Goal: Use online tool/utility: Utilize a website feature to perform a specific function

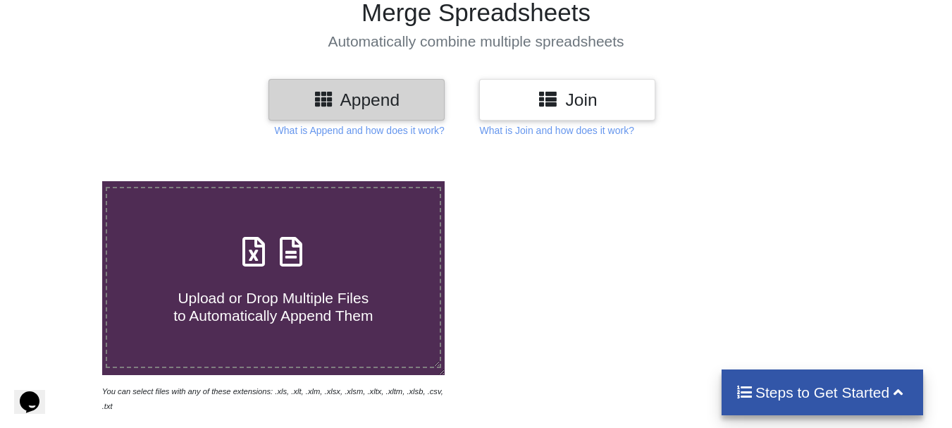
scroll to position [141, 0]
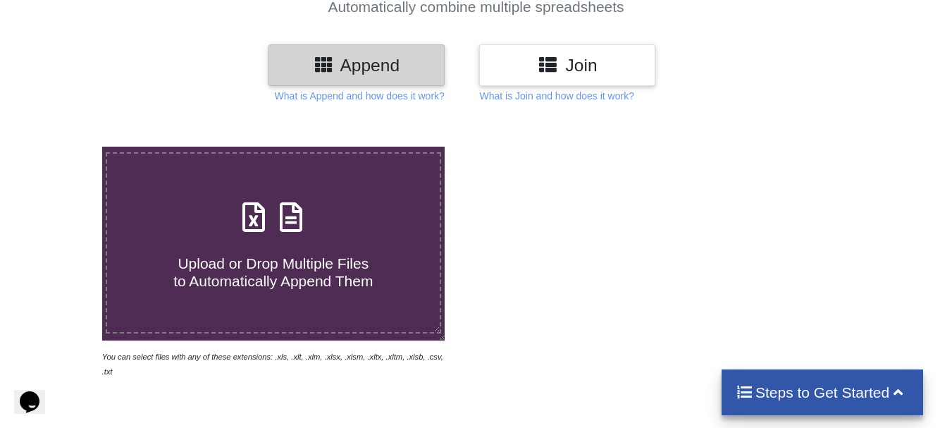
click at [255, 223] on icon at bounding box center [253, 210] width 35 height 30
click at [63, 146] on input "Upload or Drop Multiple Files to Automatically Append Them" at bounding box center [63, 146] width 0 height 0
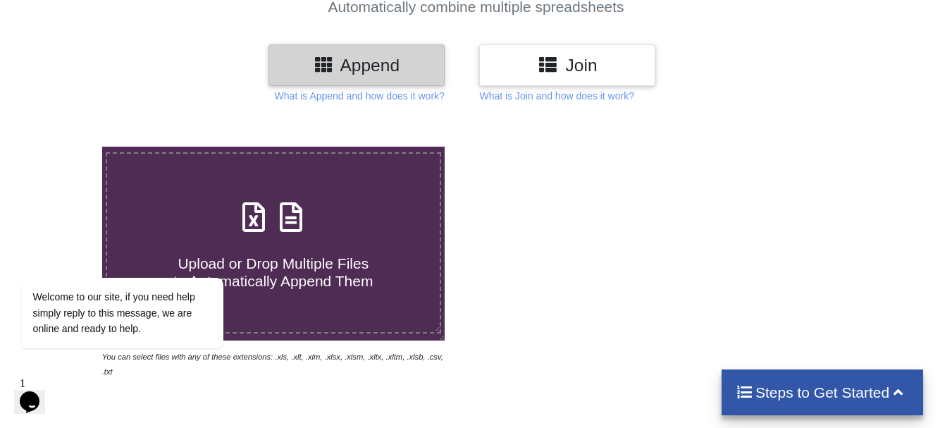
type input "C:\fakepath\Student Survey Tool 9 9 2005_2025-09-10_10-06-21.xlsx"
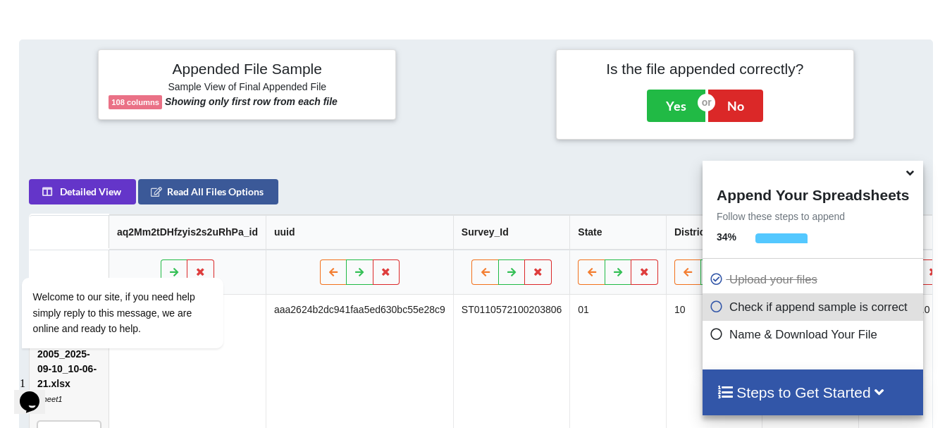
scroll to position [548, 0]
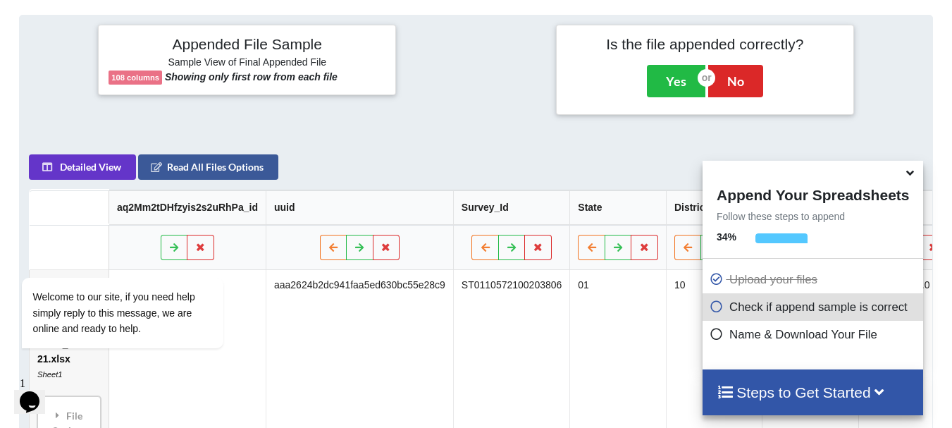
click at [910, 175] on icon at bounding box center [909, 170] width 15 height 13
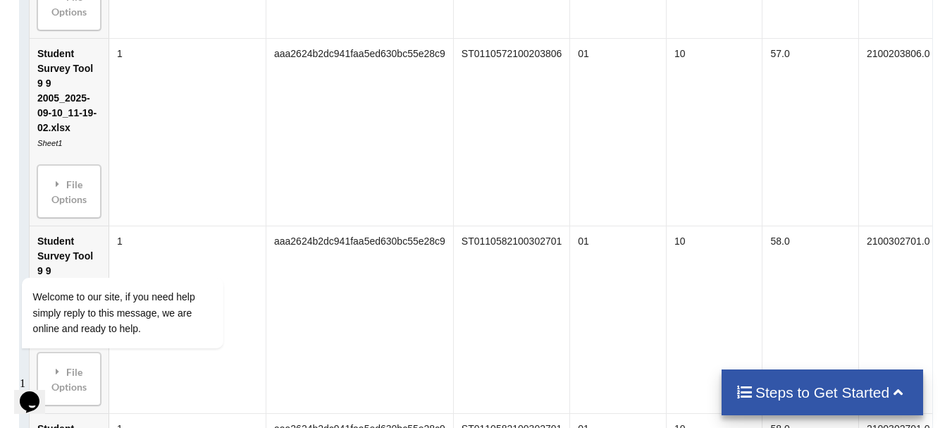
scroll to position [1604, 0]
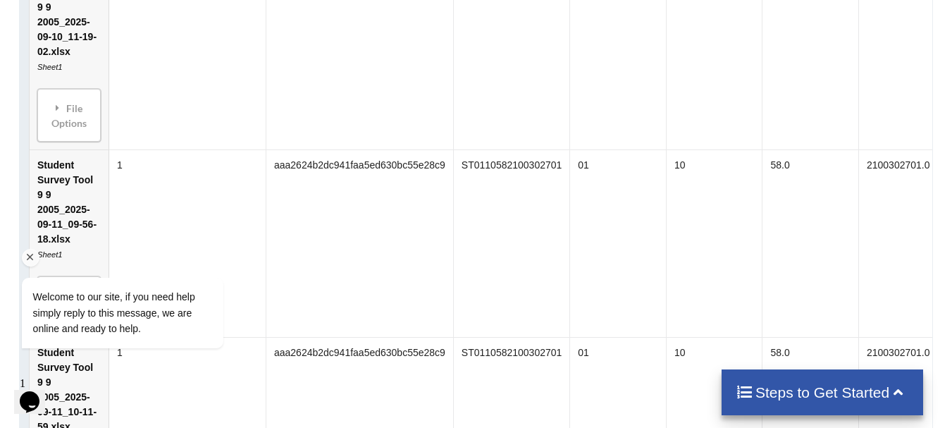
click at [59, 199] on div "Welcome to our site, if you need help simply reply to this message, we are onli…" at bounding box center [141, 278] width 254 height 166
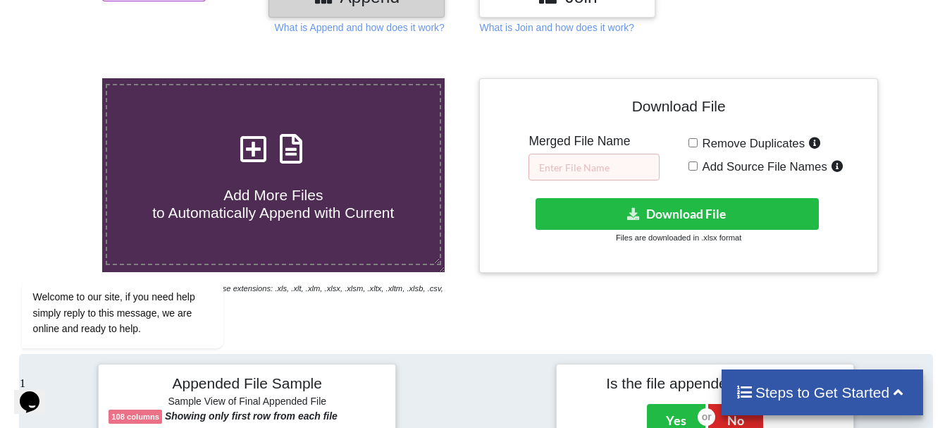
scroll to position [192, 0]
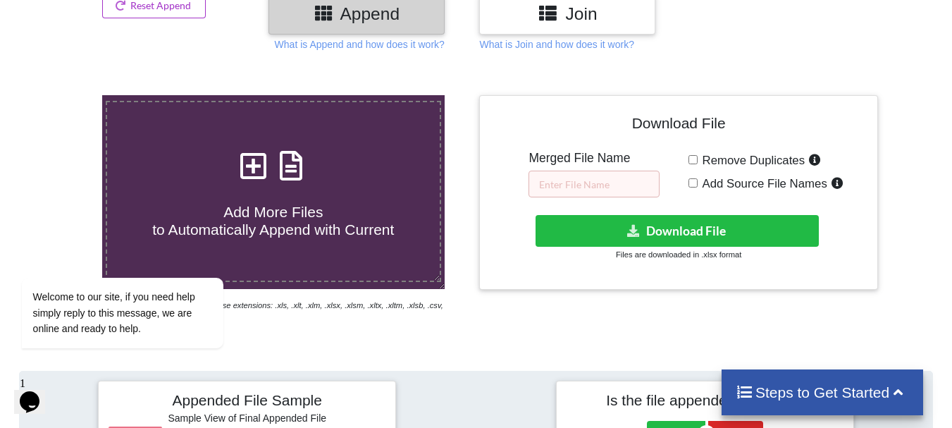
click at [697, 160] on span "Remove Duplicates" at bounding box center [751, 160] width 108 height 13
click at [697, 160] on input "Remove Duplicates" at bounding box center [692, 159] width 9 height 9
click at [694, 155] on input "Remove Duplicates" at bounding box center [692, 159] width 9 height 9
checkbox input "false"
click at [589, 183] on input "text" at bounding box center [593, 183] width 131 height 27
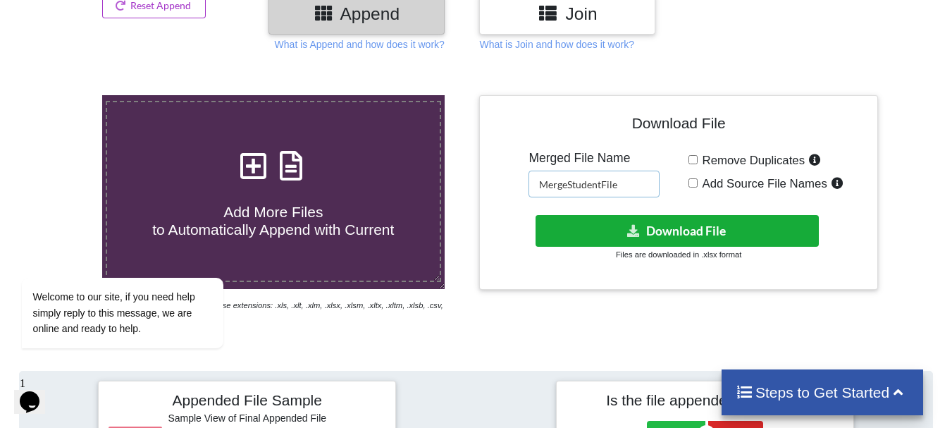
type input "MergeStudentFile"
click at [649, 235] on button "Download File" at bounding box center [676, 231] width 283 height 32
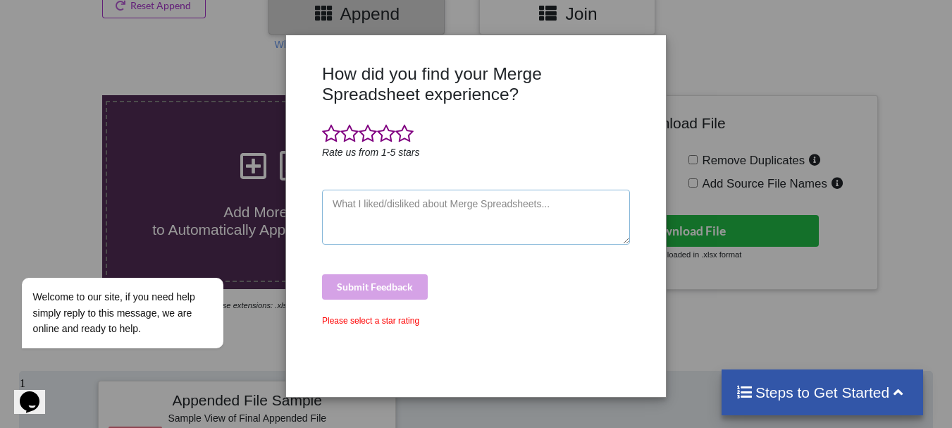
click at [364, 215] on textarea at bounding box center [476, 216] width 308 height 55
click at [391, 208] on textarea at bounding box center [476, 216] width 308 height 55
click at [387, 136] on span at bounding box center [386, 134] width 18 height 20
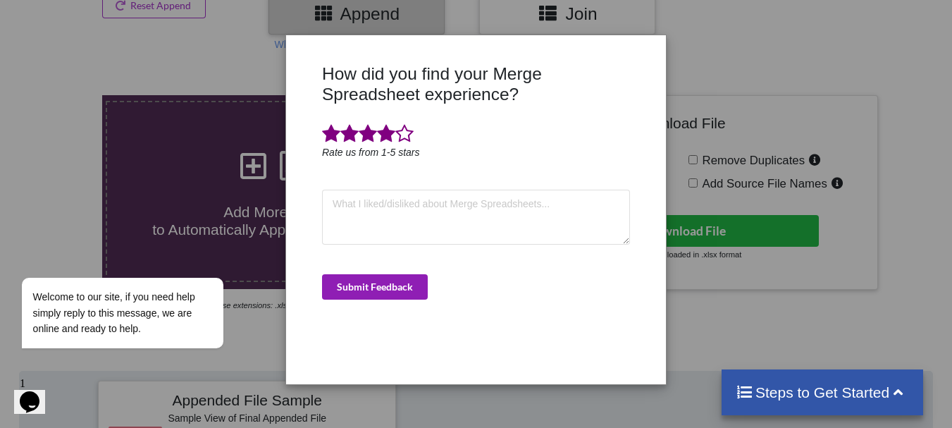
click at [368, 293] on button "Submit Feedback" at bounding box center [375, 286] width 106 height 25
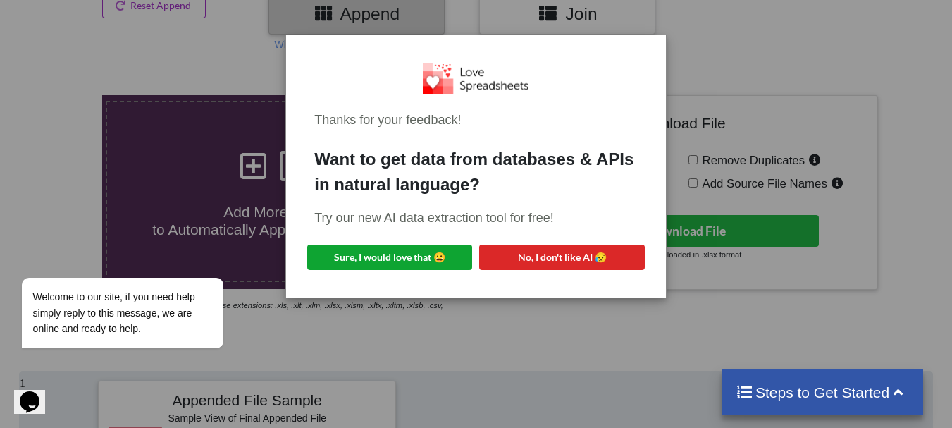
click at [409, 263] on button "Sure, I would love that 😀" at bounding box center [389, 256] width 165 height 25
